Goal: Task Accomplishment & Management: Manage account settings

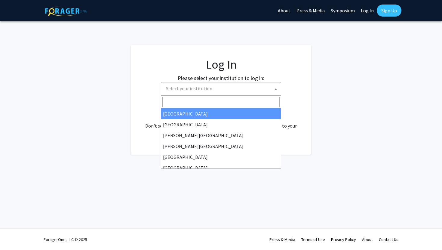
click at [208, 92] on span "Select your institution" at bounding box center [222, 88] width 117 height 12
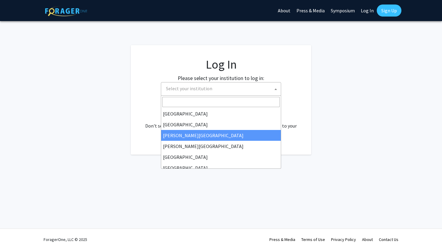
select select "5"
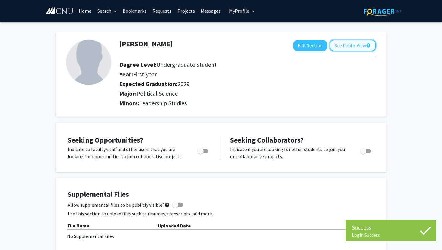
click at [344, 46] on button "See Public View help" at bounding box center [353, 45] width 46 height 11
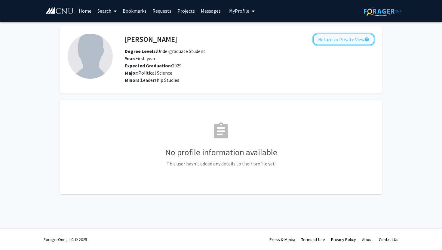
click at [334, 41] on button "Return to Private View help" at bounding box center [343, 39] width 61 height 11
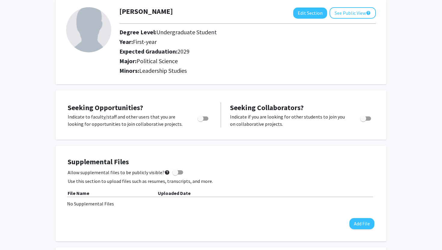
scroll to position [33, 0]
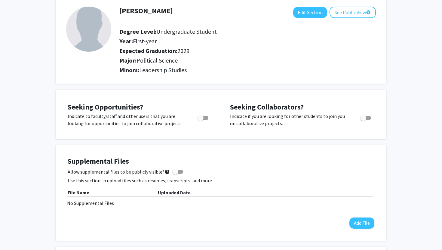
click at [217, 121] on div "Seeking Opportunities? Indicate to faculty/staff and other users that you are l…" at bounding box center [142, 114] width 158 height 25
click at [204, 120] on span "Toggle" at bounding box center [201, 118] width 6 height 6
click at [201, 120] on input "Are you actively seeking opportunities?" at bounding box center [200, 120] width 0 height 0
checkbox input "true"
click at [340, 8] on button "See Public View help" at bounding box center [353, 12] width 46 height 11
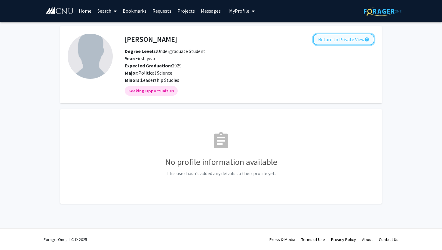
click at [342, 35] on button "Return to Private View help" at bounding box center [343, 39] width 61 height 11
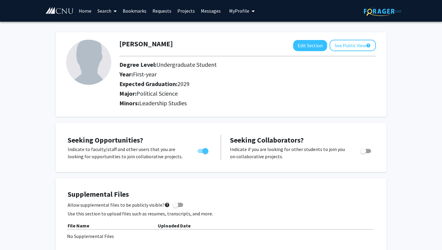
click at [188, 11] on link "Projects" at bounding box center [185, 10] width 23 height 21
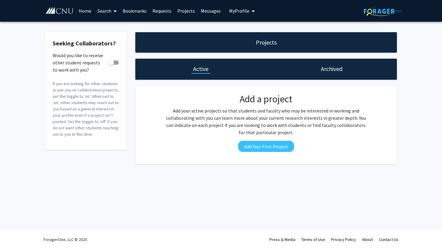
click at [86, 11] on link "Home" at bounding box center [85, 10] width 19 height 21
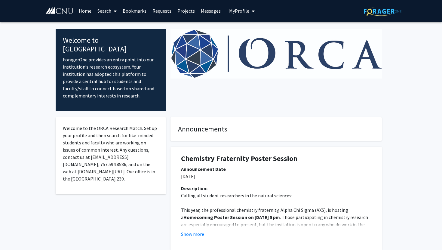
click at [115, 11] on icon at bounding box center [115, 11] width 3 height 5
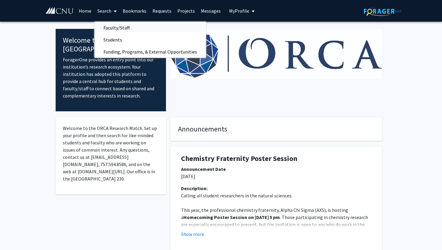
click at [114, 23] on span "Faculty/Staff" at bounding box center [116, 28] width 44 height 12
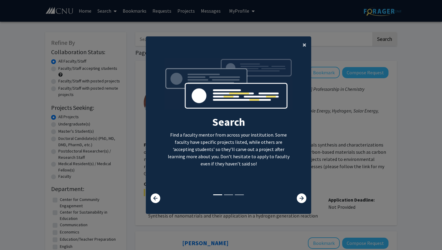
click at [301, 46] on button "×" at bounding box center [305, 44] width 14 height 17
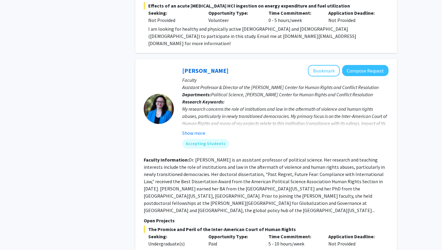
scroll to position [674, 0]
click at [202, 98] on b "Research Keywords:" at bounding box center [203, 101] width 42 height 6
click at [195, 129] on button "Show more" at bounding box center [193, 132] width 23 height 7
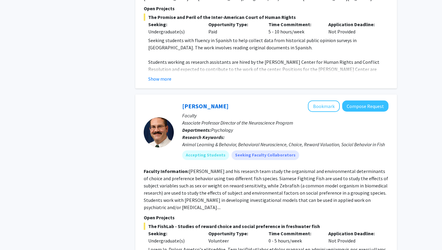
scroll to position [905, 0]
